Goal: Information Seeking & Learning: Learn about a topic

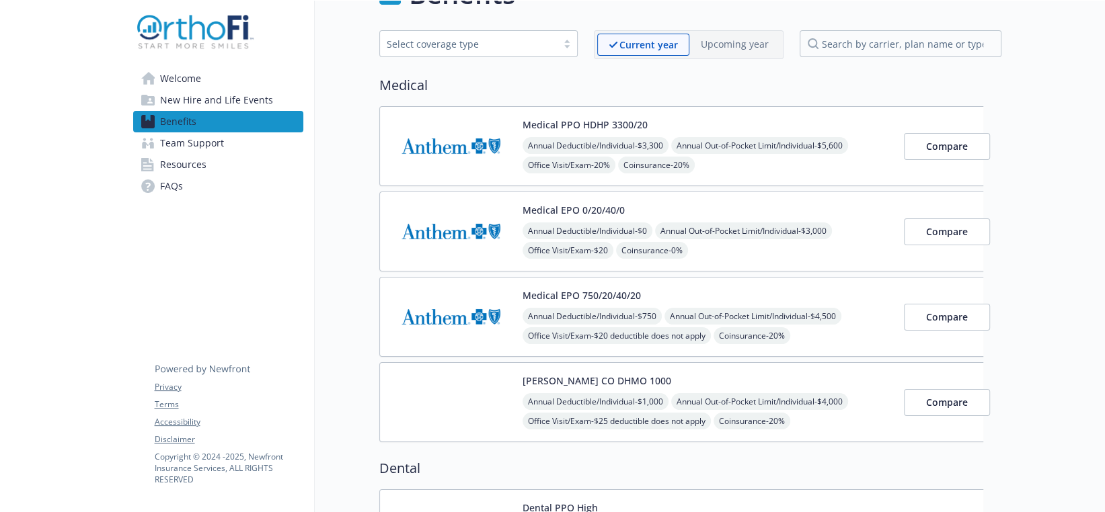
scroll to position [67, 0]
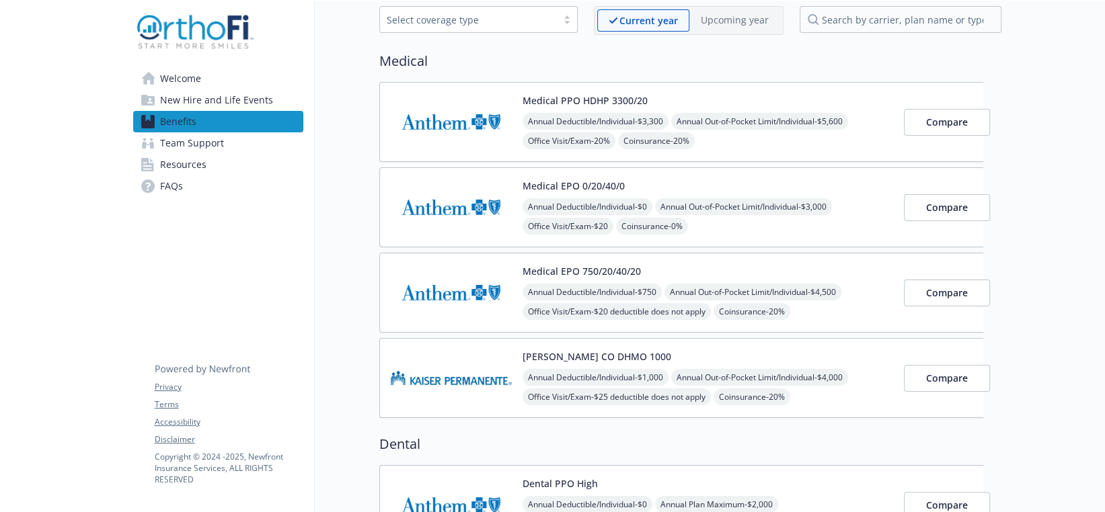
click at [438, 286] on img at bounding box center [451, 292] width 121 height 57
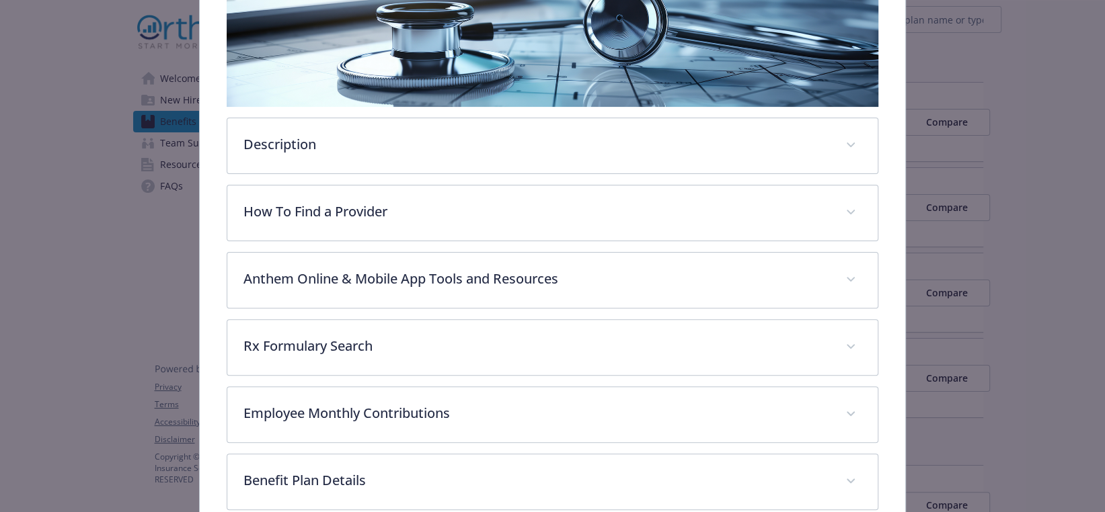
scroll to position [309, 0]
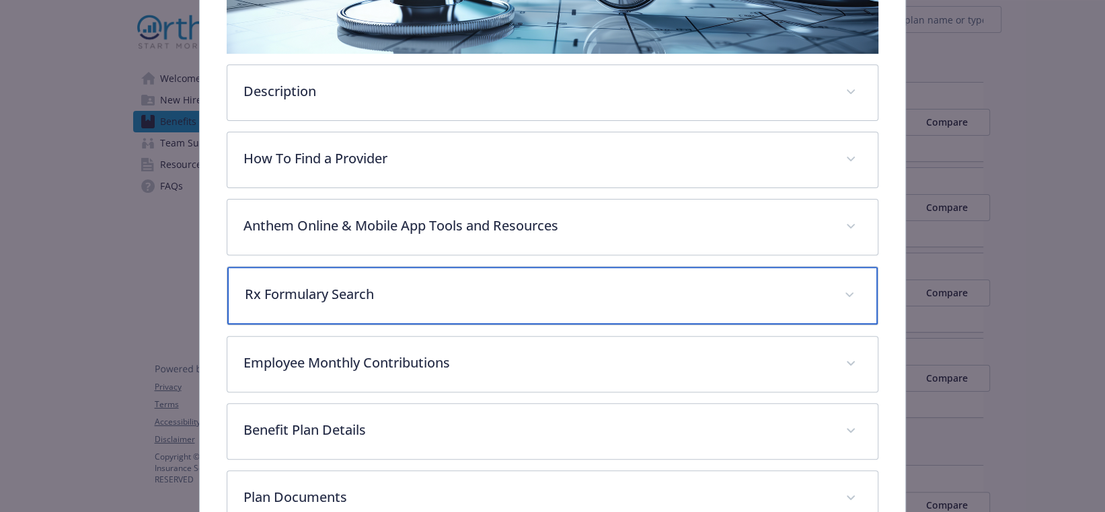
click at [300, 295] on p "Rx Formulary Search" at bounding box center [537, 294] width 584 height 20
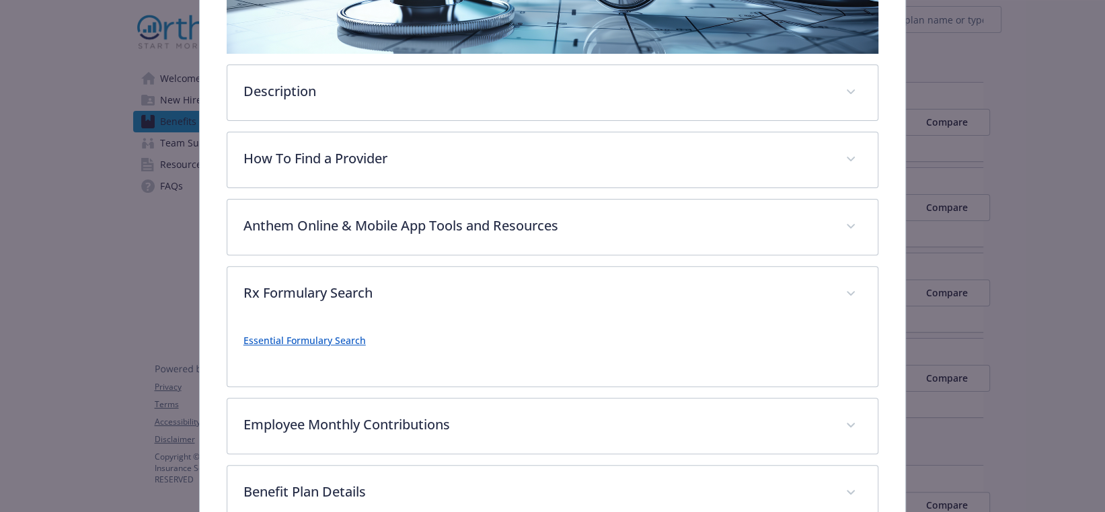
click at [290, 344] on link "Essential Formulary Search" at bounding box center [304, 340] width 122 height 13
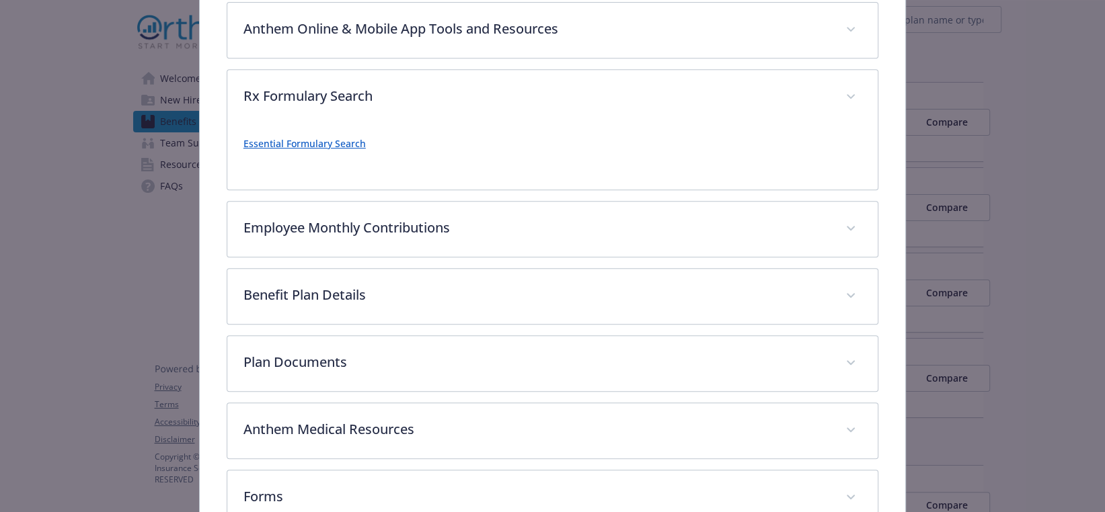
scroll to position [510, 0]
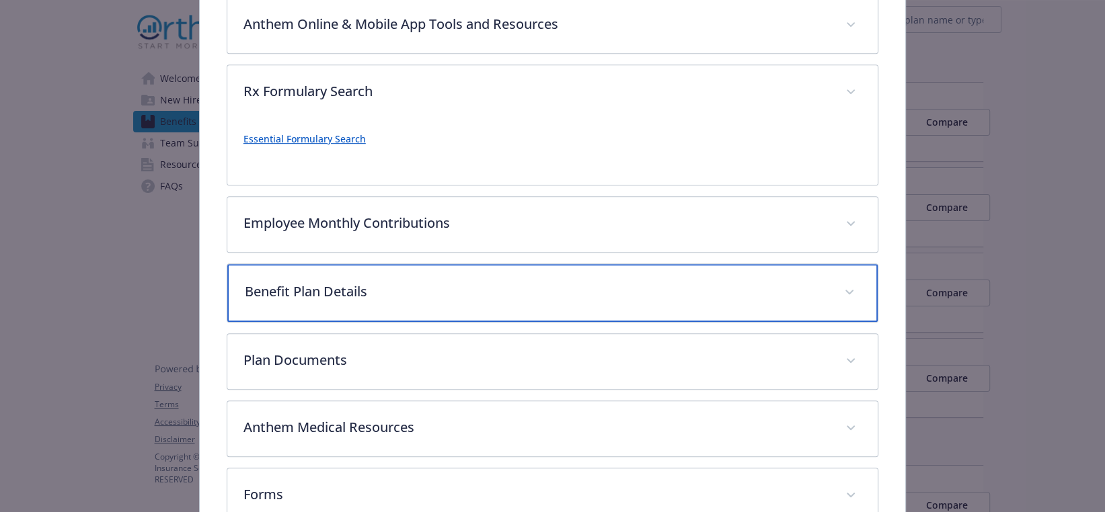
click at [321, 290] on p "Benefit Plan Details" at bounding box center [537, 292] width 584 height 20
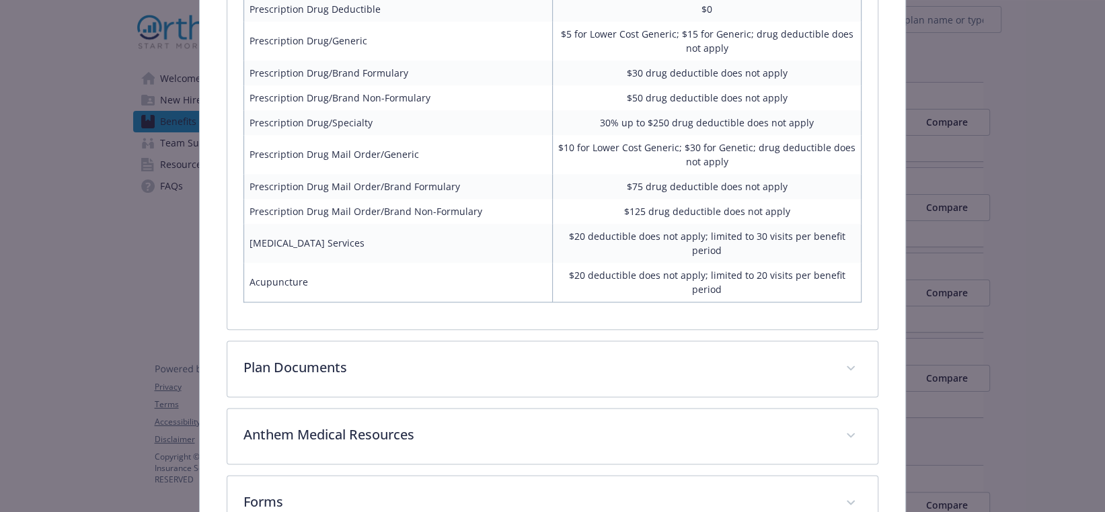
scroll to position [1250, 0]
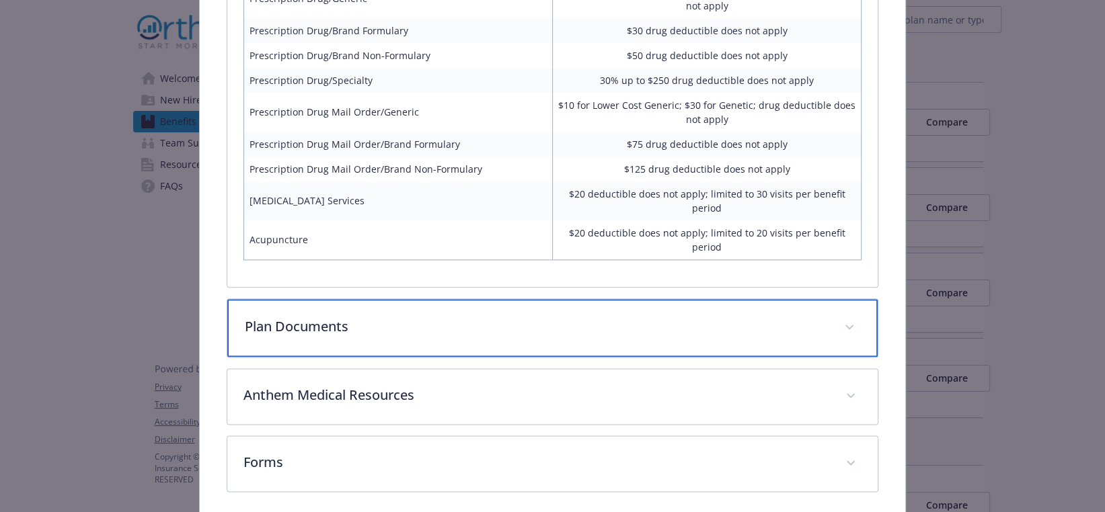
click at [816, 331] on p "Plan Documents" at bounding box center [537, 327] width 584 height 20
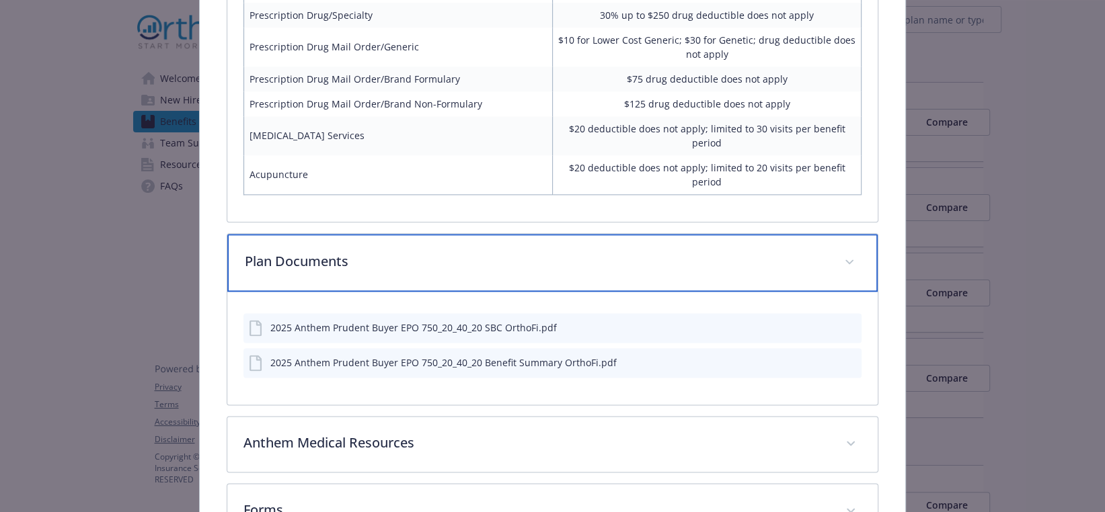
scroll to position [1413, 0]
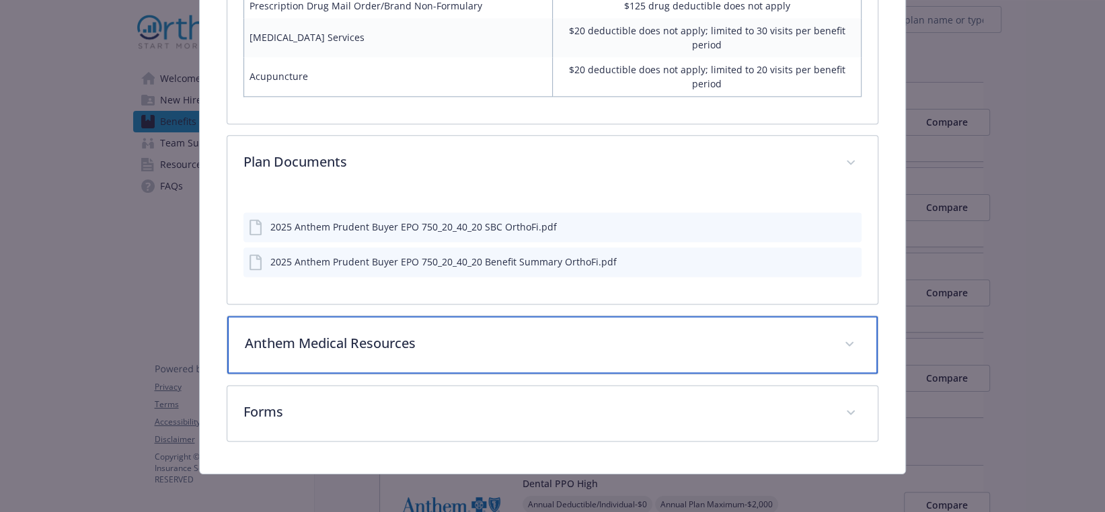
click at [372, 340] on p "Anthem Medical Resources" at bounding box center [537, 344] width 584 height 20
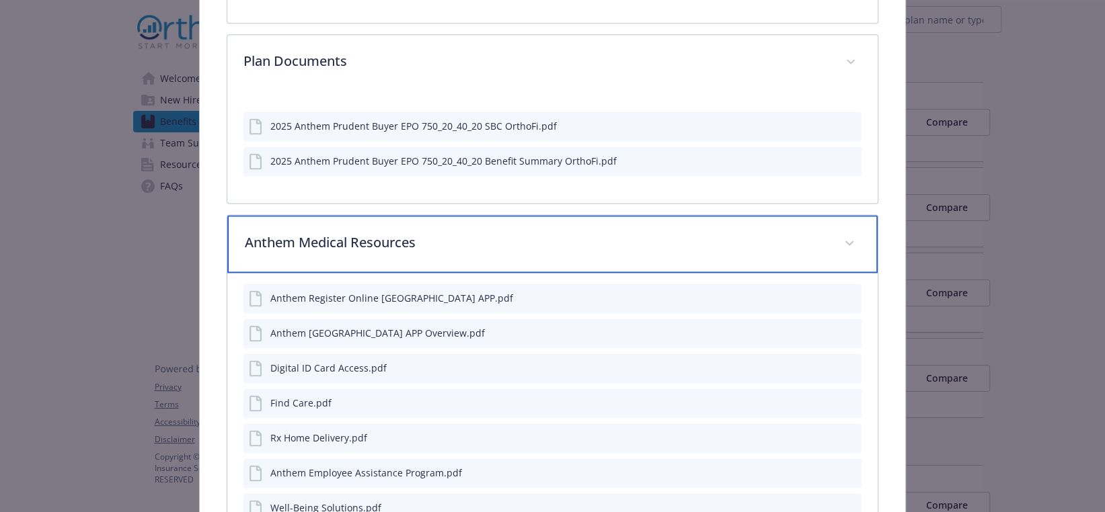
scroll to position [1548, 0]
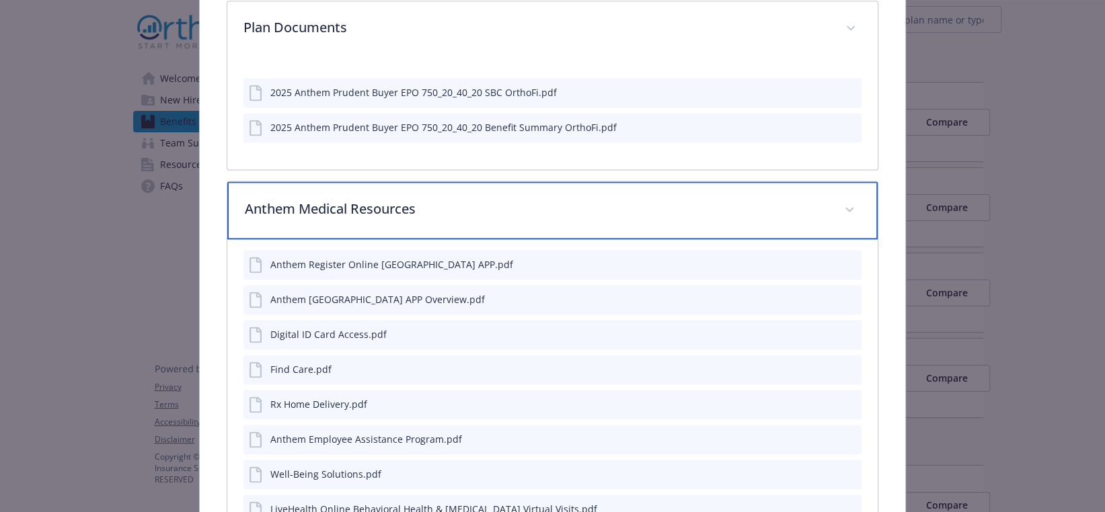
click at [340, 205] on p "Anthem Medical Resources" at bounding box center [537, 209] width 584 height 20
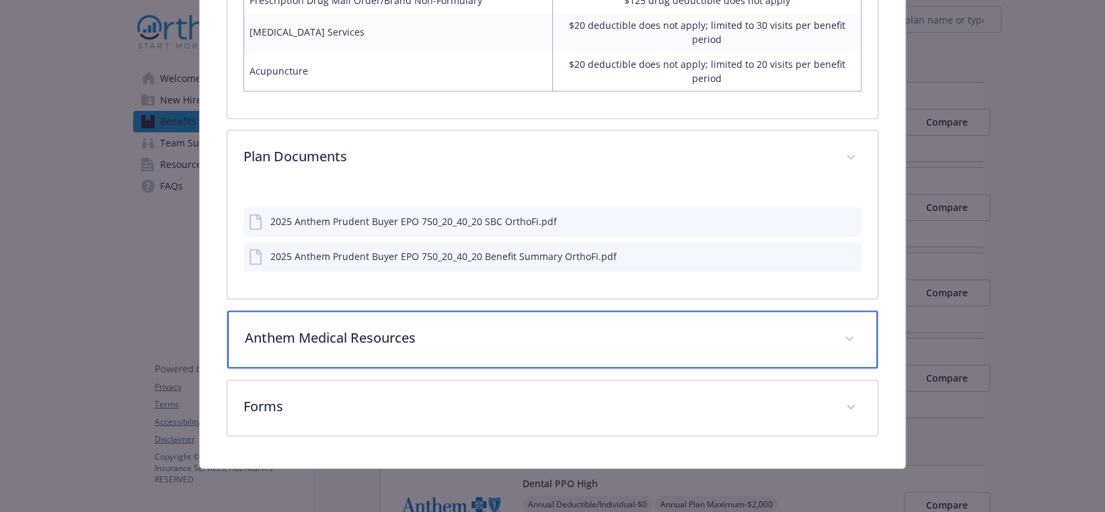
scroll to position [1413, 0]
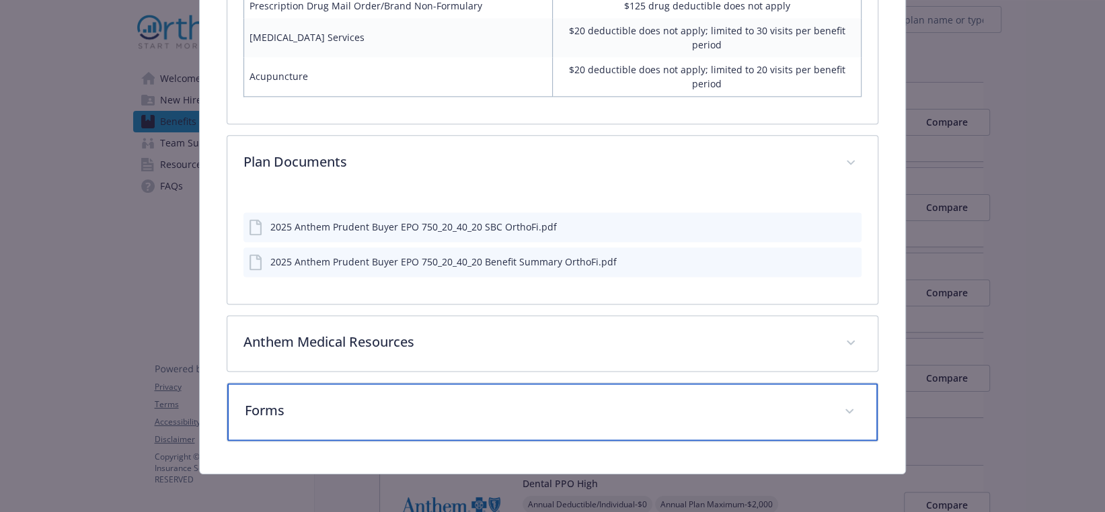
click at [299, 402] on p "Forms" at bounding box center [537, 411] width 584 height 20
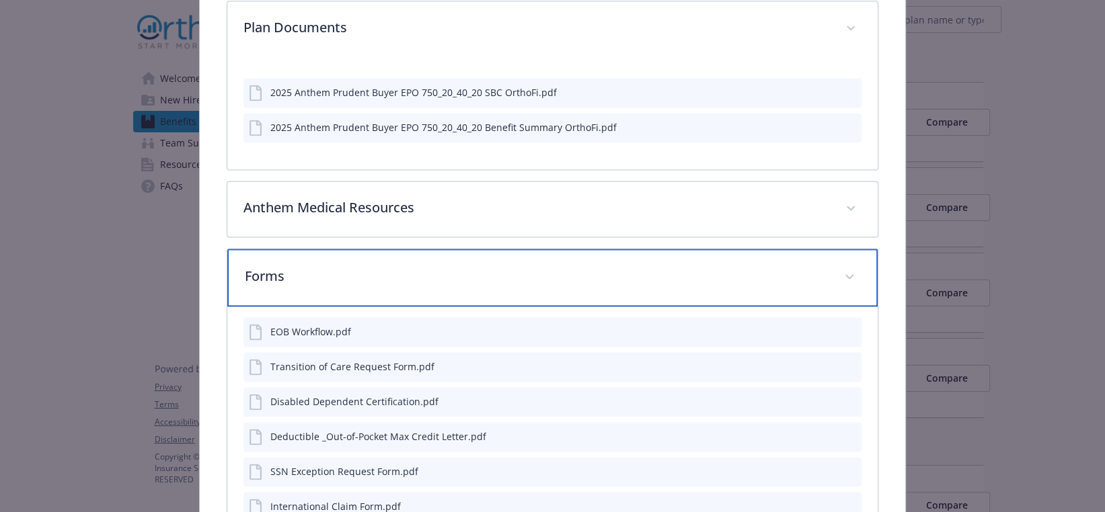
scroll to position [1615, 0]
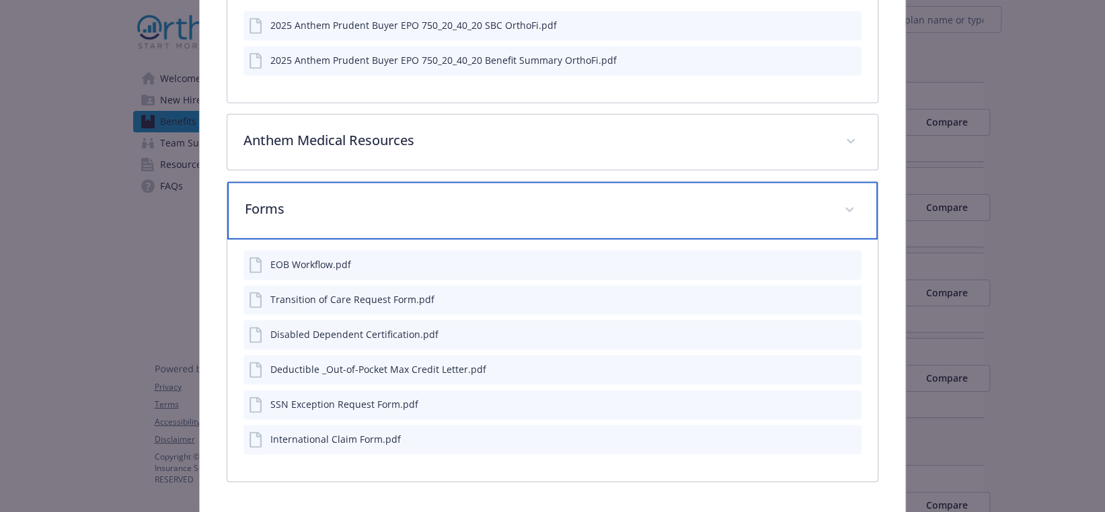
click at [276, 200] on p "Forms" at bounding box center [537, 209] width 584 height 20
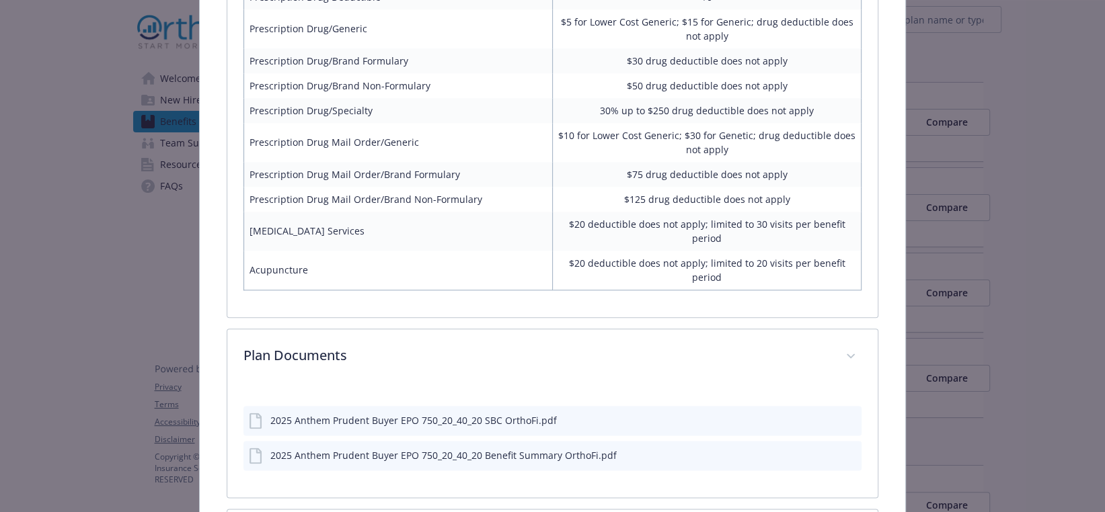
scroll to position [1212, 0]
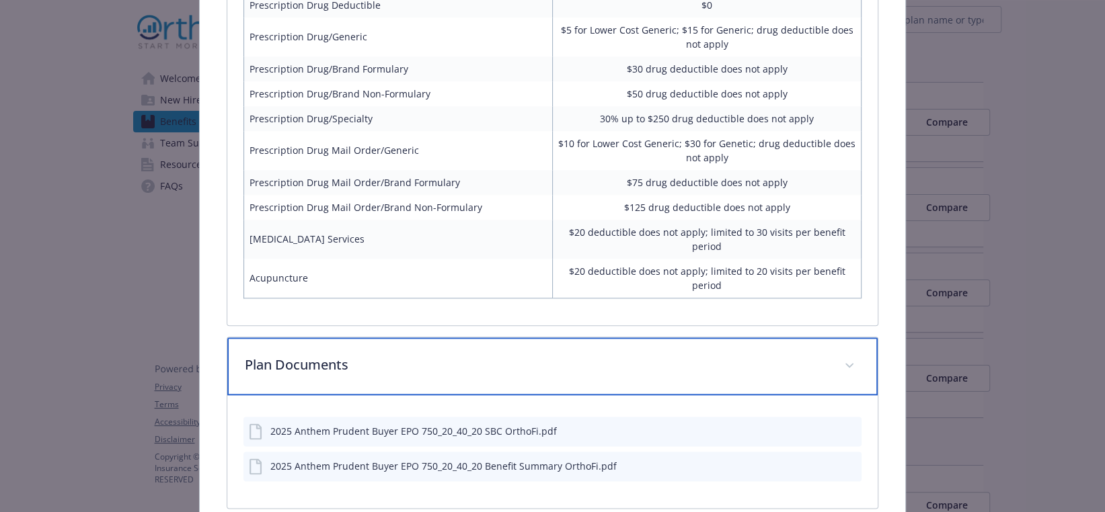
click at [307, 355] on p "Plan Documents" at bounding box center [537, 365] width 584 height 20
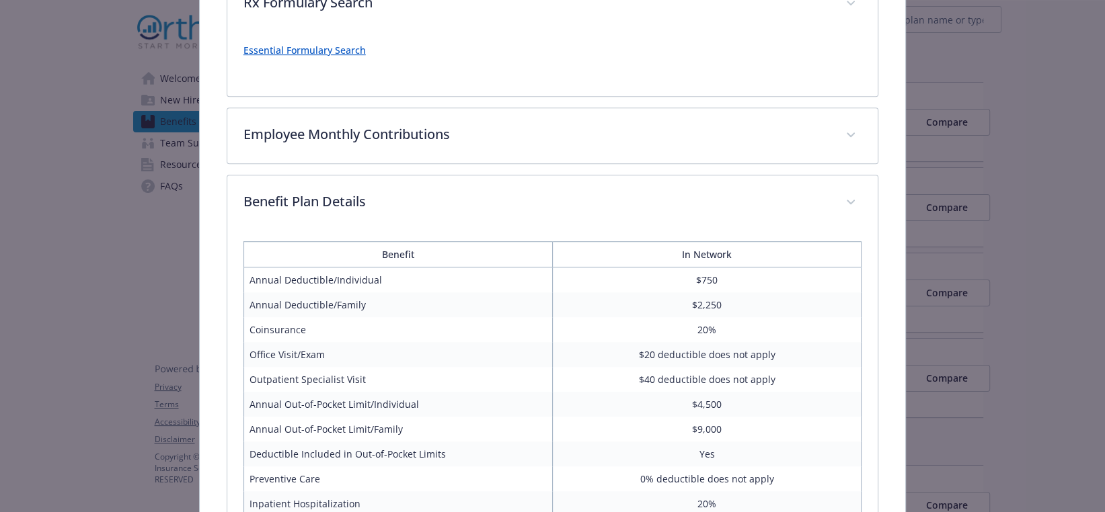
scroll to position [539, 0]
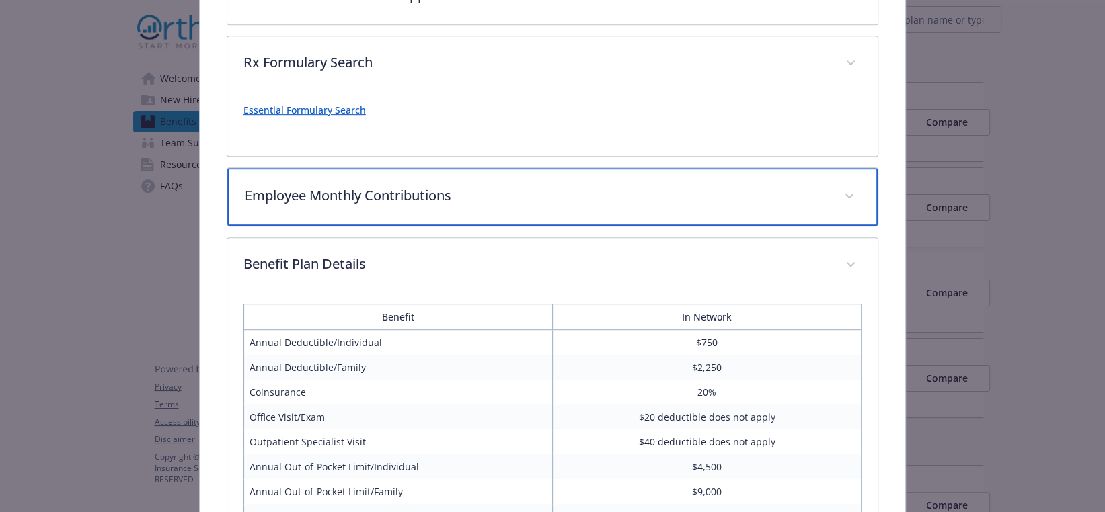
click at [297, 195] on p "Employee Monthly Contributions" at bounding box center [537, 196] width 584 height 20
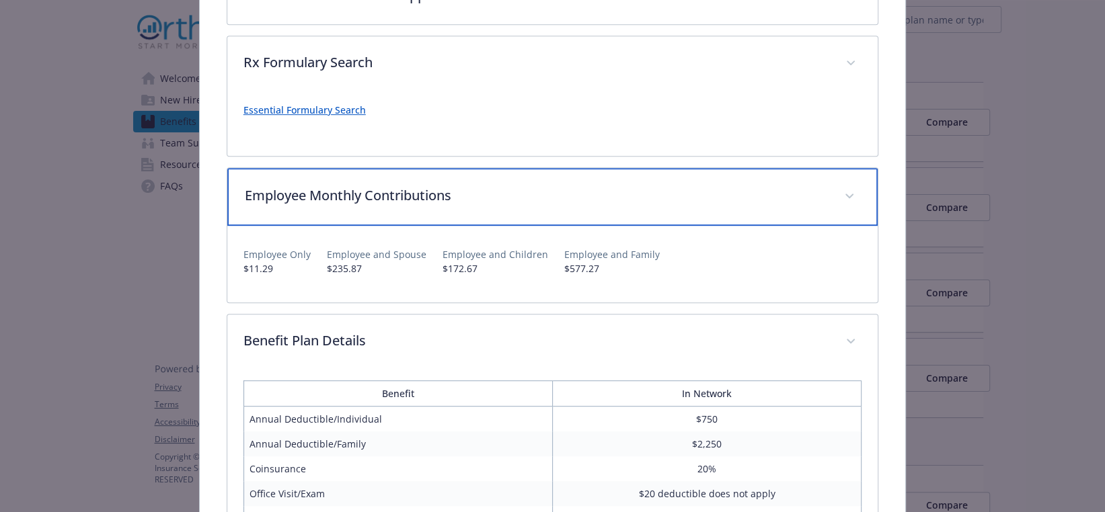
click at [344, 194] on p "Employee Monthly Contributions" at bounding box center [537, 196] width 584 height 20
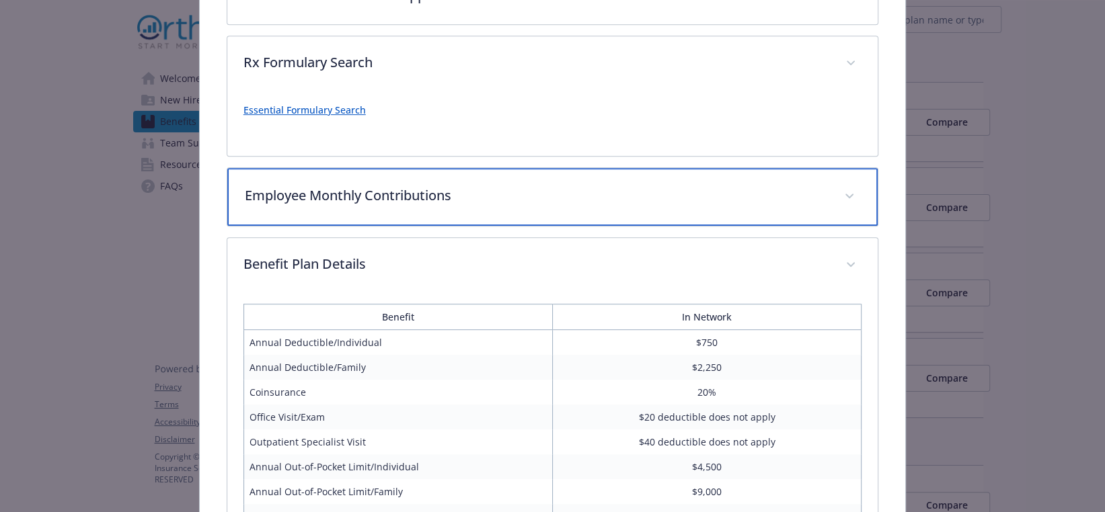
click at [344, 194] on p "Employee Monthly Contributions" at bounding box center [537, 196] width 584 height 20
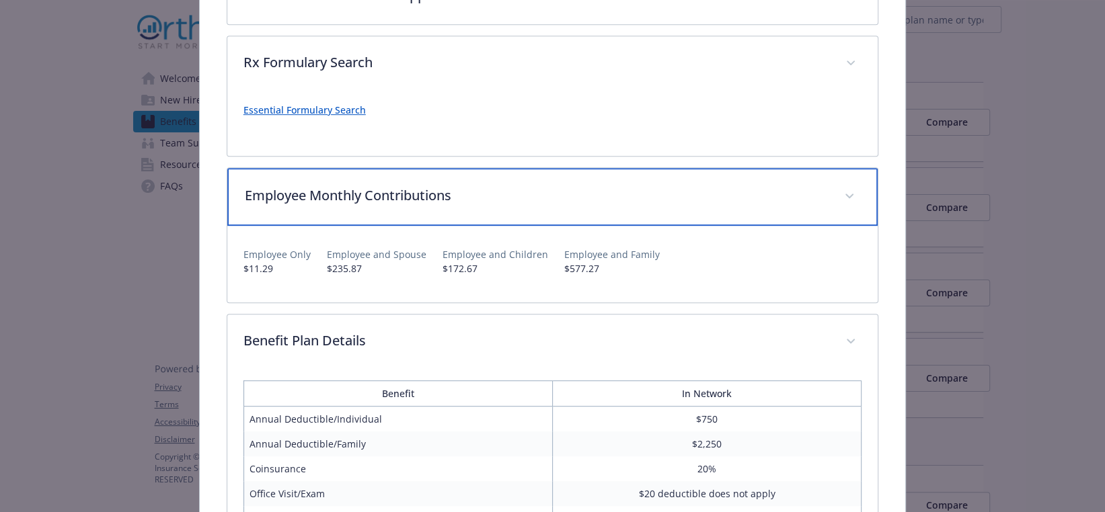
click at [344, 194] on p "Employee Monthly Contributions" at bounding box center [537, 196] width 584 height 20
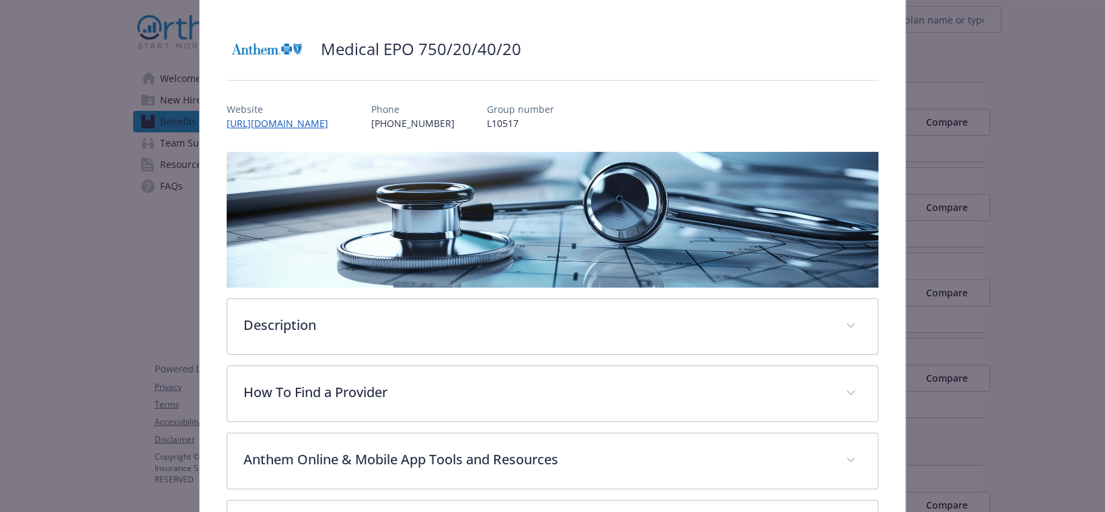
scroll to position [202, 0]
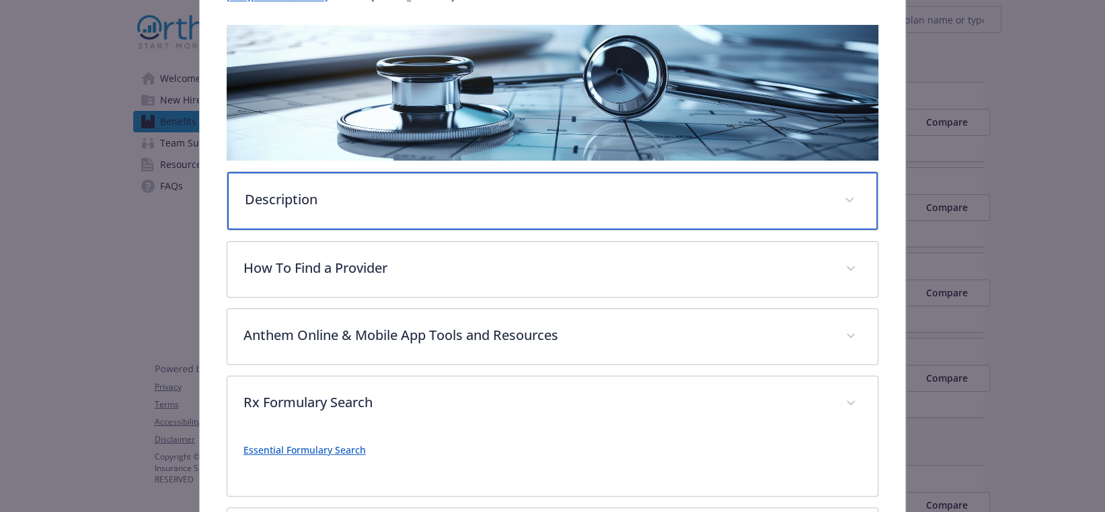
click at [310, 212] on div "Description" at bounding box center [552, 201] width 651 height 58
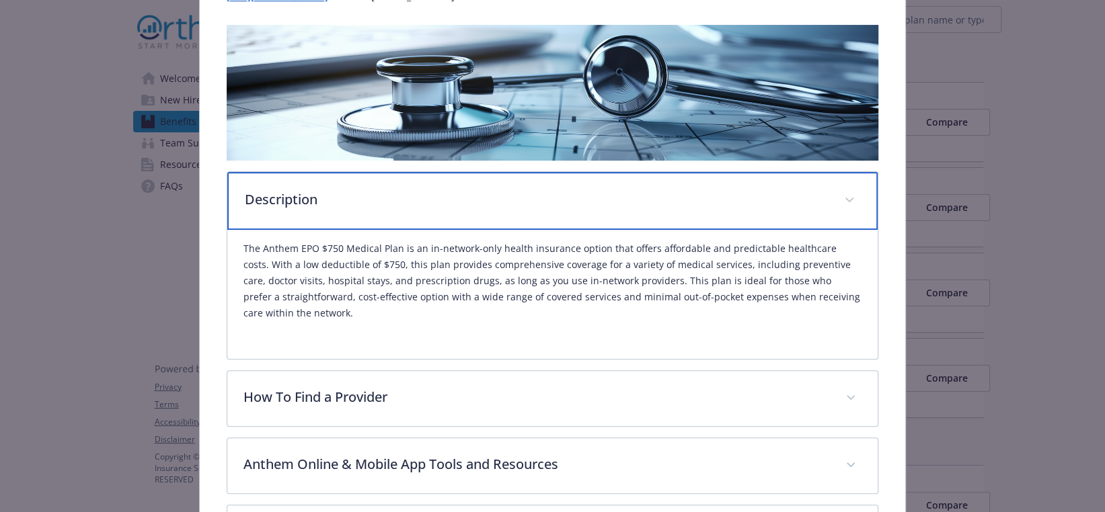
click at [310, 212] on div "Description" at bounding box center [552, 201] width 651 height 58
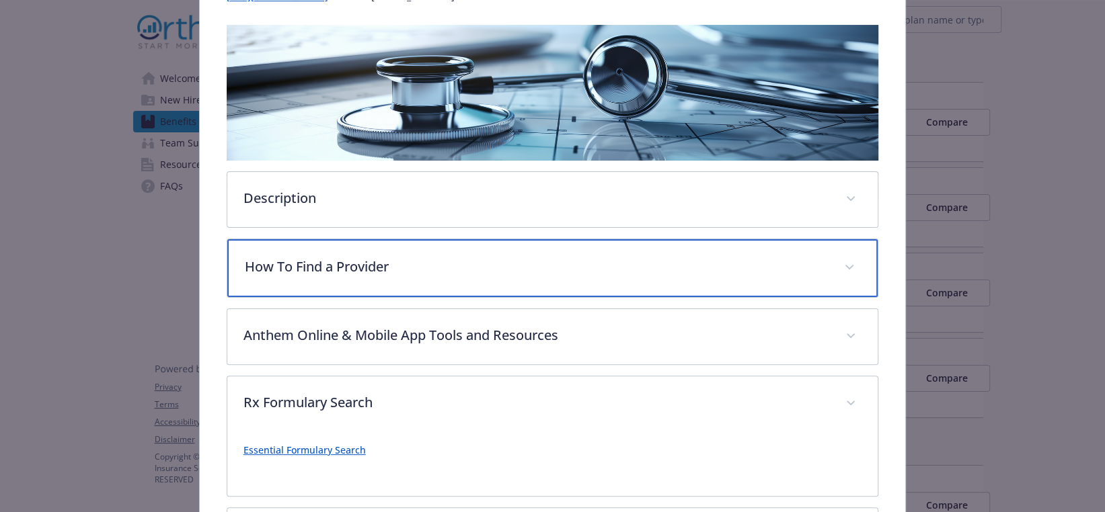
click at [317, 274] on p "How To Find a Provider" at bounding box center [537, 267] width 584 height 20
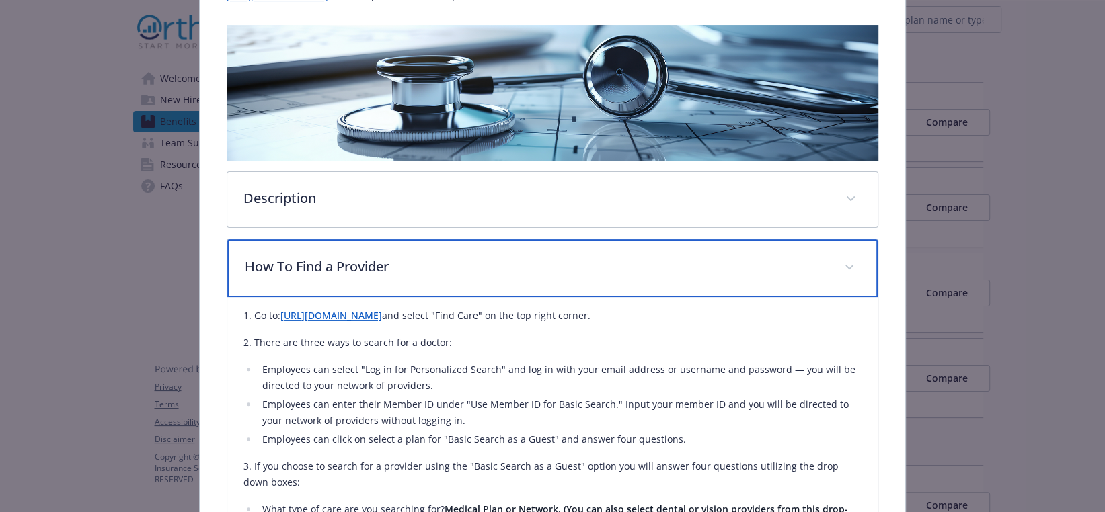
click at [317, 274] on p "How To Find a Provider" at bounding box center [537, 267] width 584 height 20
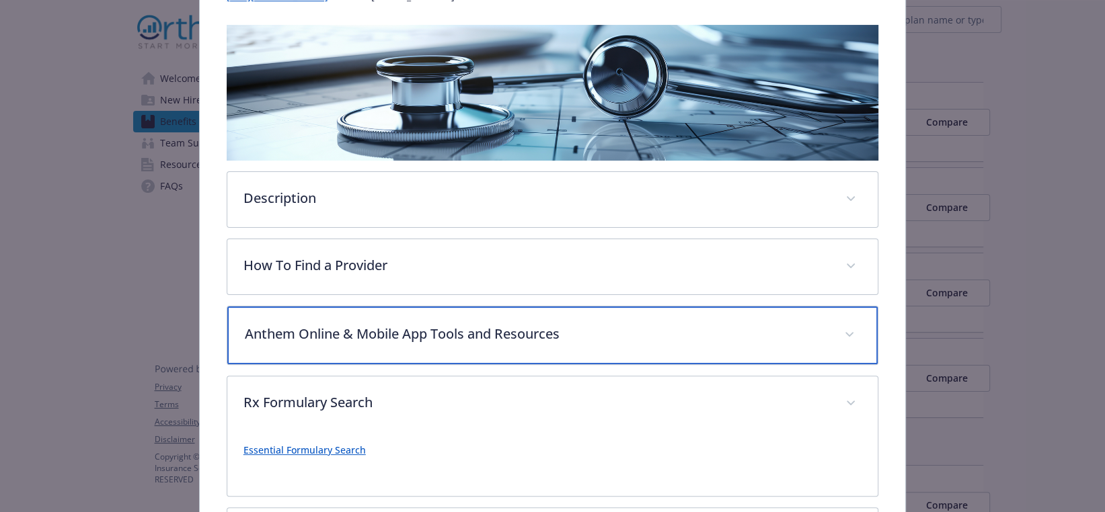
click at [318, 339] on p "Anthem Online & Mobile App Tools and Resources" at bounding box center [537, 334] width 584 height 20
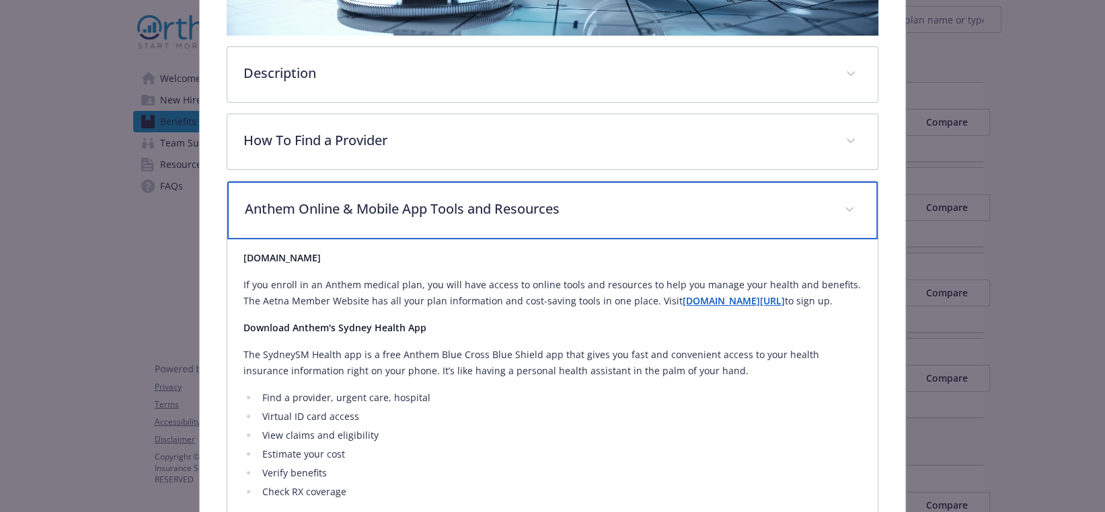
scroll to position [336, 0]
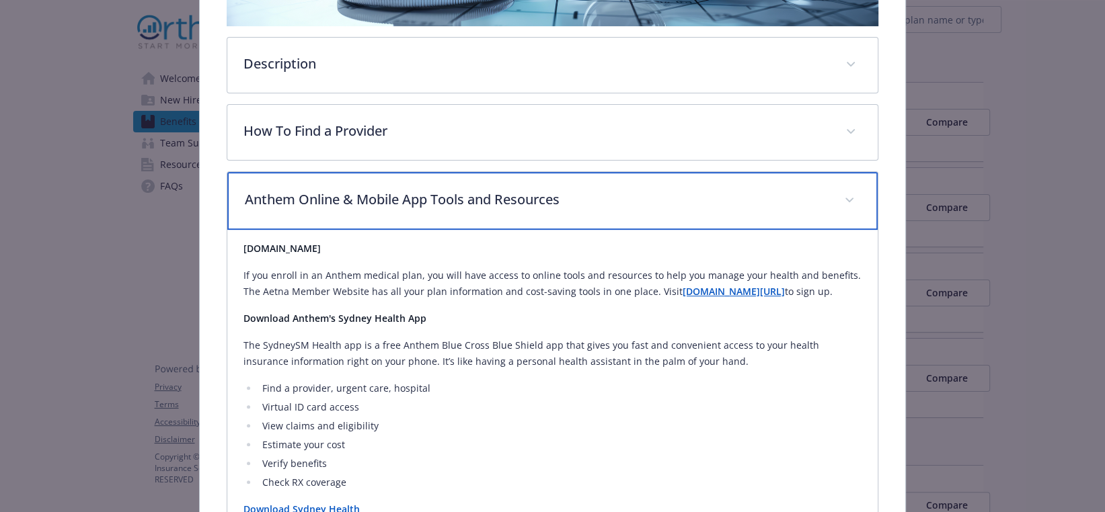
click at [302, 208] on div "Anthem Online & Mobile App Tools and Resources" at bounding box center [552, 201] width 651 height 58
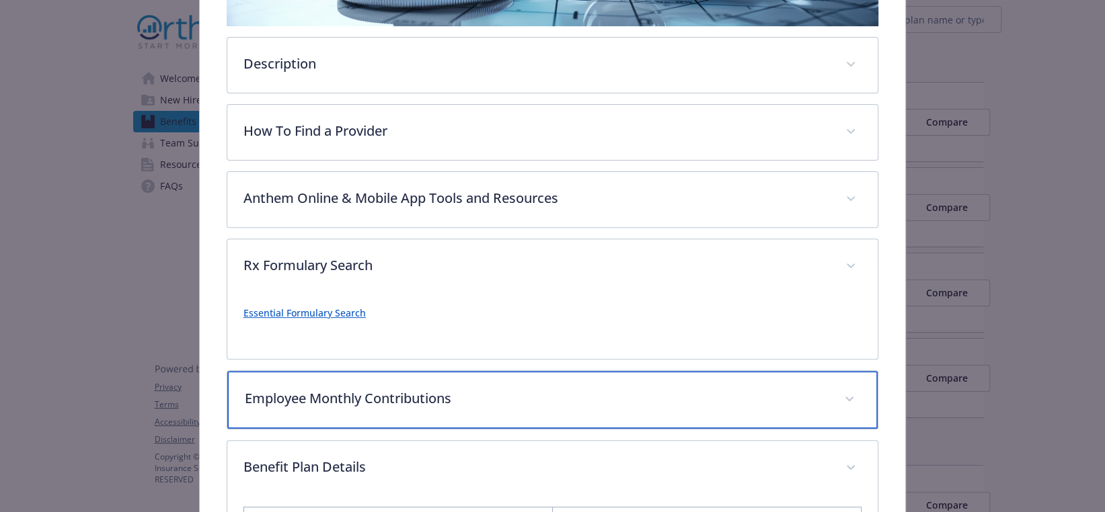
click at [312, 391] on p "Employee Monthly Contributions" at bounding box center [537, 399] width 584 height 20
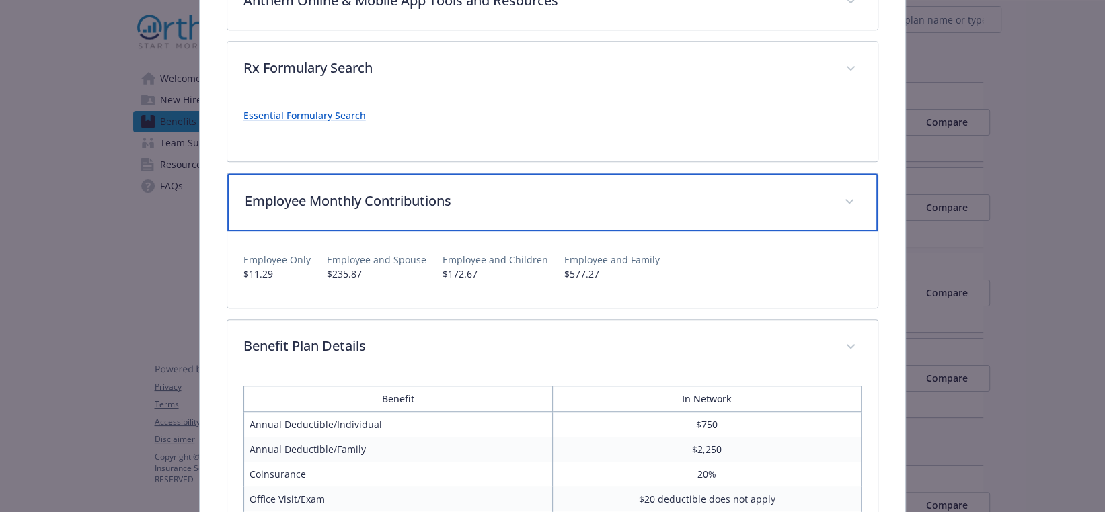
scroll to position [538, 0]
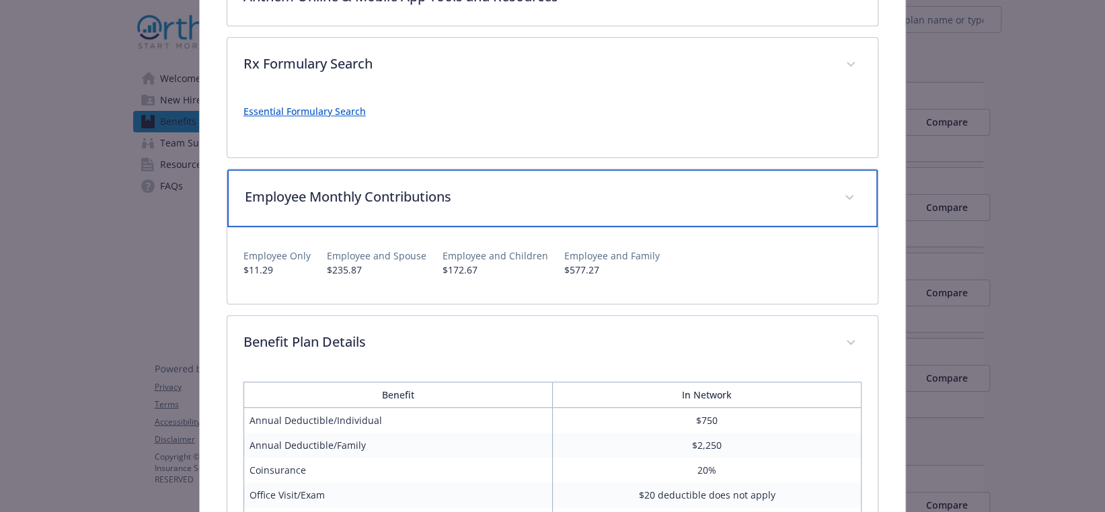
click at [290, 187] on p "Employee Monthly Contributions" at bounding box center [537, 197] width 584 height 20
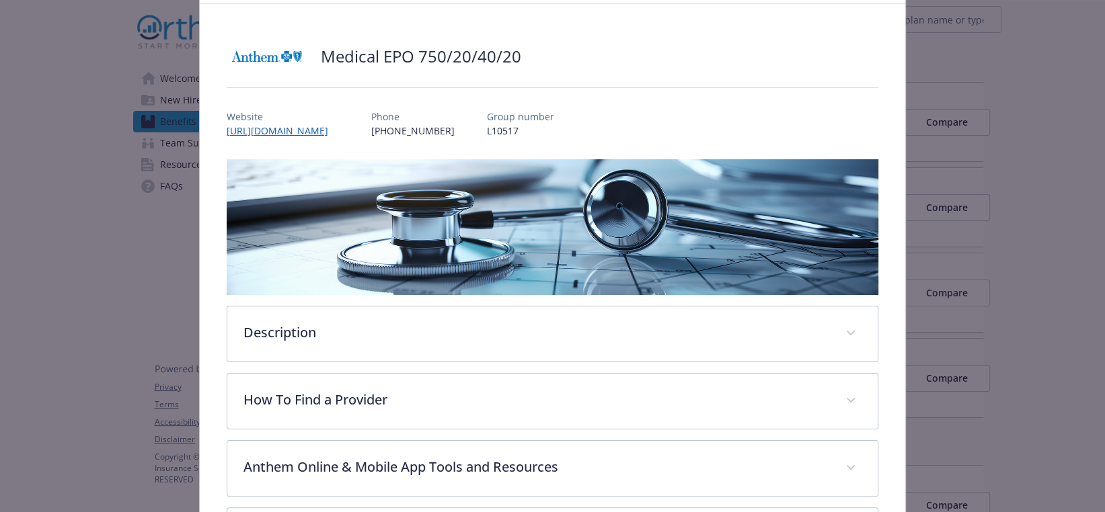
scroll to position [0, 0]
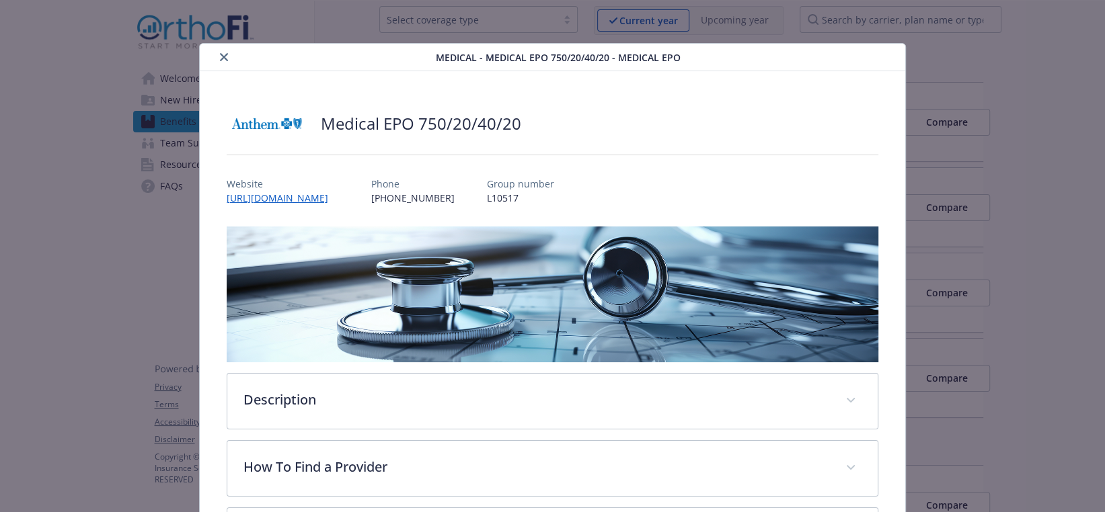
click at [225, 54] on button "close" at bounding box center [224, 57] width 16 height 16
